Goal: Navigation & Orientation: Go to known website

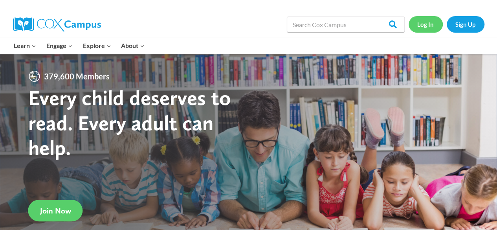
click at [431, 22] on link "Log In" at bounding box center [425, 24] width 34 height 16
click at [424, 25] on link "Log In" at bounding box center [425, 24] width 34 height 16
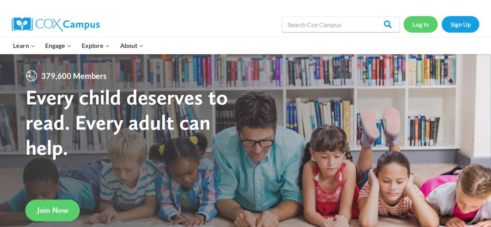
click at [420, 26] on link "Log In" at bounding box center [421, 24] width 34 height 16
